Goal: Task Accomplishment & Management: Manage account settings

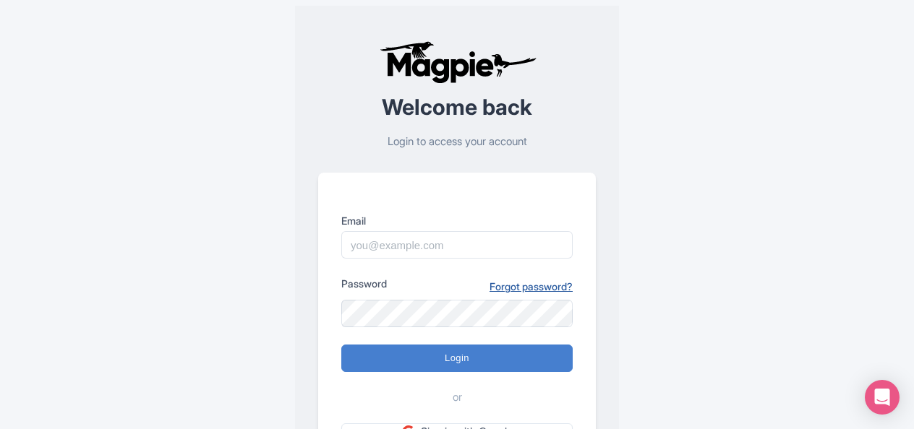
click at [548, 288] on link "Forgot password?" at bounding box center [530, 286] width 83 height 15
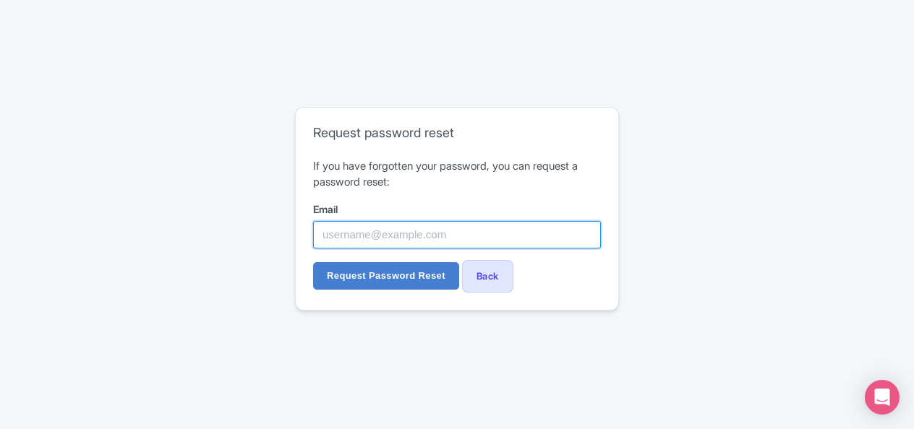
click at [358, 232] on input "Email" at bounding box center [457, 234] width 288 height 27
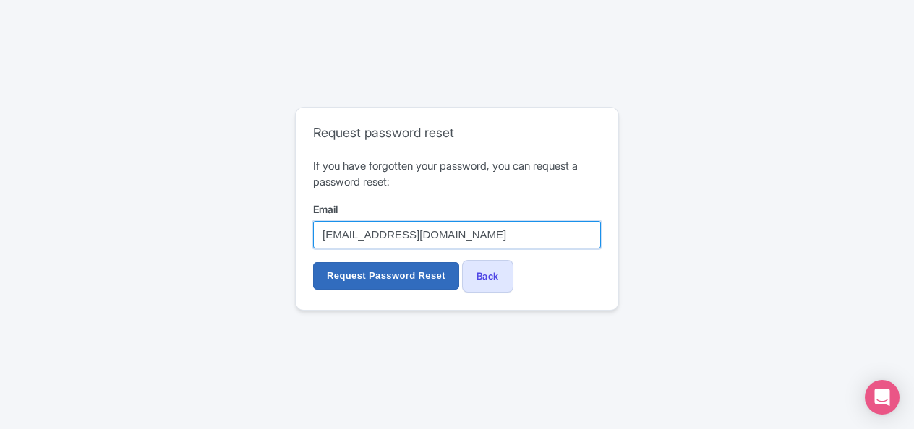
type input "[EMAIL_ADDRESS][DOMAIN_NAME]"
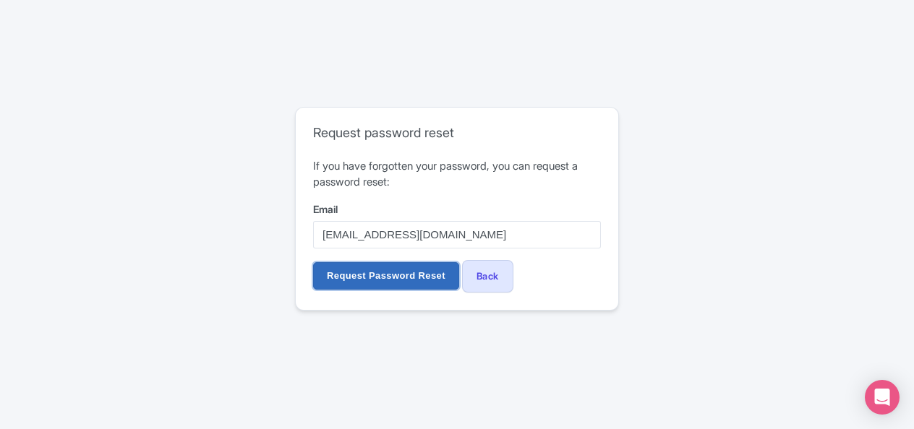
click at [361, 283] on input "Request Password Reset" at bounding box center [386, 275] width 146 height 27
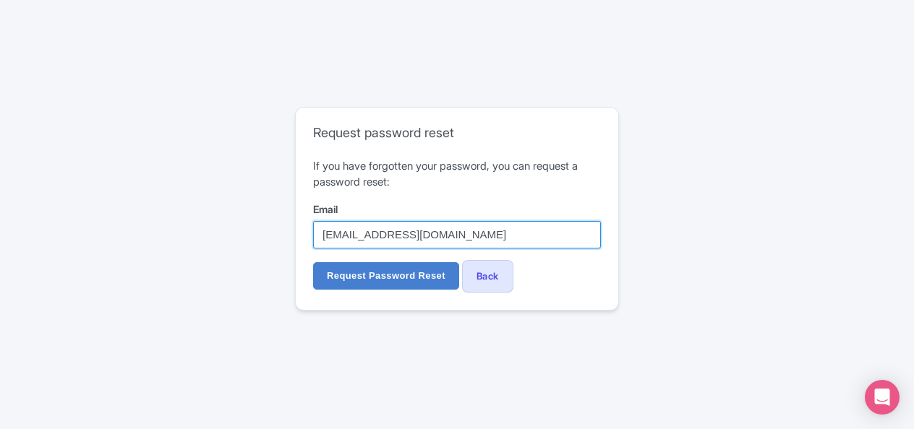
click at [486, 241] on input "[EMAIL_ADDRESS][DOMAIN_NAME]" at bounding box center [457, 234] width 288 height 27
drag, startPoint x: 487, startPoint y: 228, endPoint x: 278, endPoint y: 211, distance: 209.7
click at [278, 211] on div "Request password reset If you have forgotten your password, you can request a p…" at bounding box center [456, 214] width 717 height 227
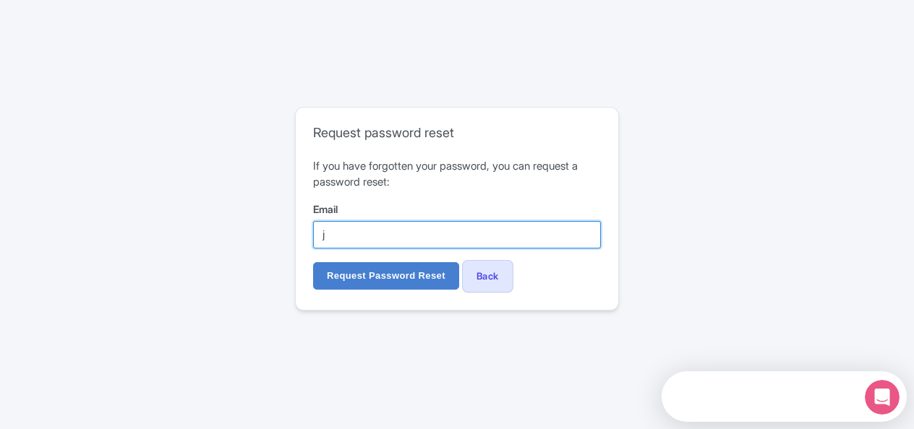
type input "[EMAIL_ADDRESS][DOMAIN_NAME]"
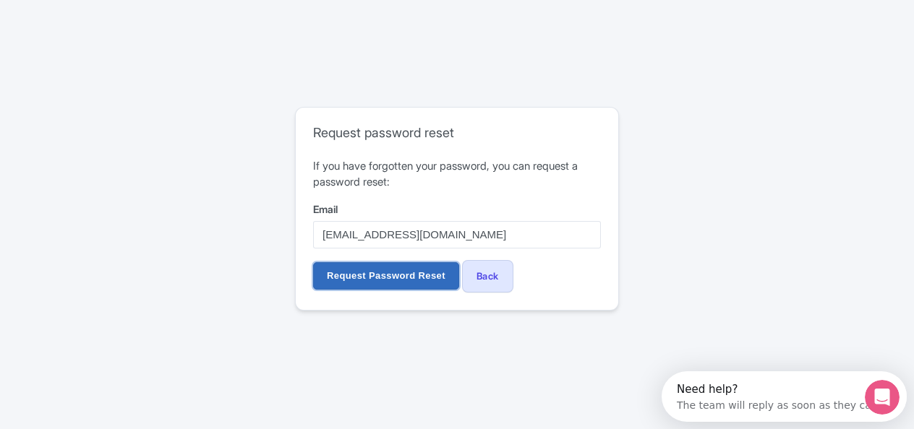
click at [396, 278] on input "Request Password Reset" at bounding box center [386, 275] width 146 height 27
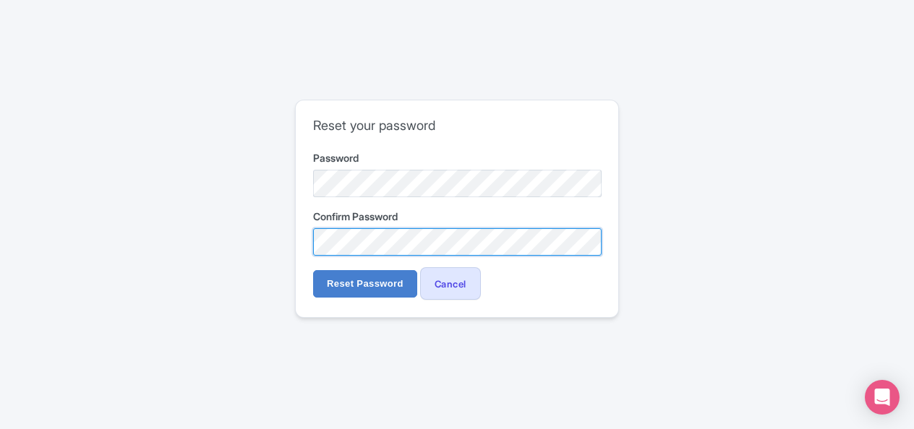
click at [313, 270] on input "Reset Password" at bounding box center [365, 283] width 104 height 27
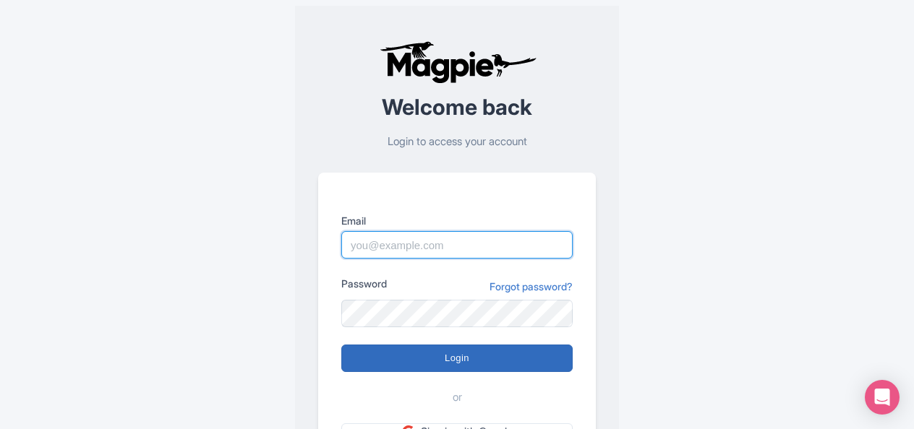
type input "jbloniarz@legends.net"
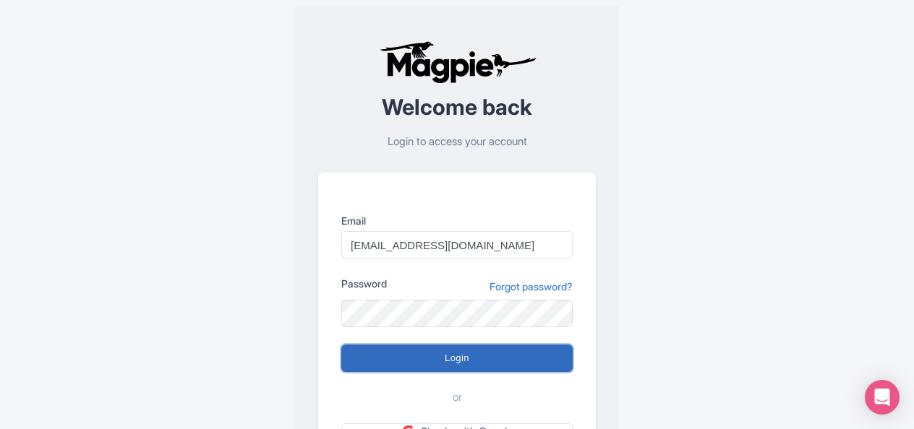
click at [471, 351] on input "Login" at bounding box center [456, 358] width 231 height 27
type input "Logging in..."
